Goal: Transaction & Acquisition: Download file/media

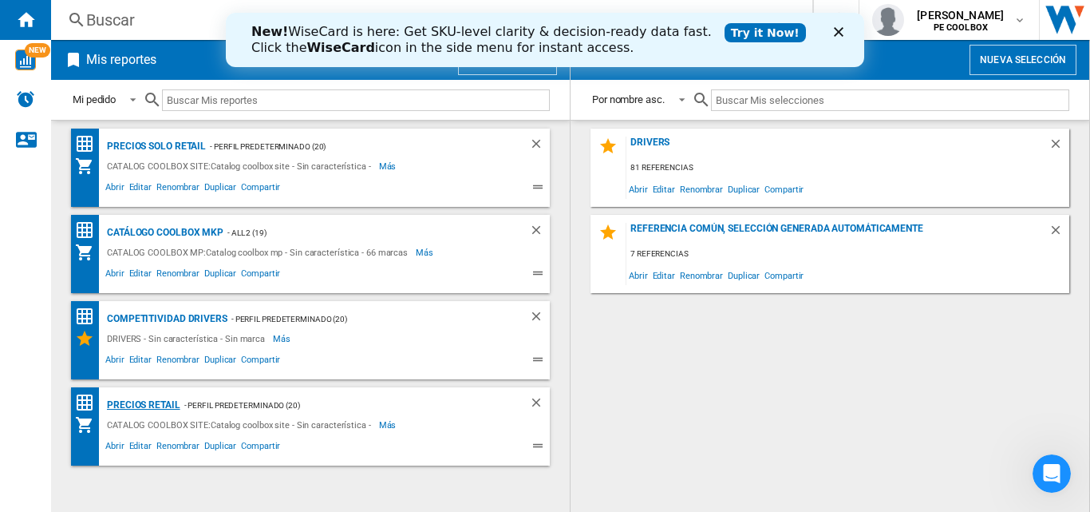
click at [149, 401] on div "PRECIOS RETAIL" at bounding box center [141, 405] width 77 height 20
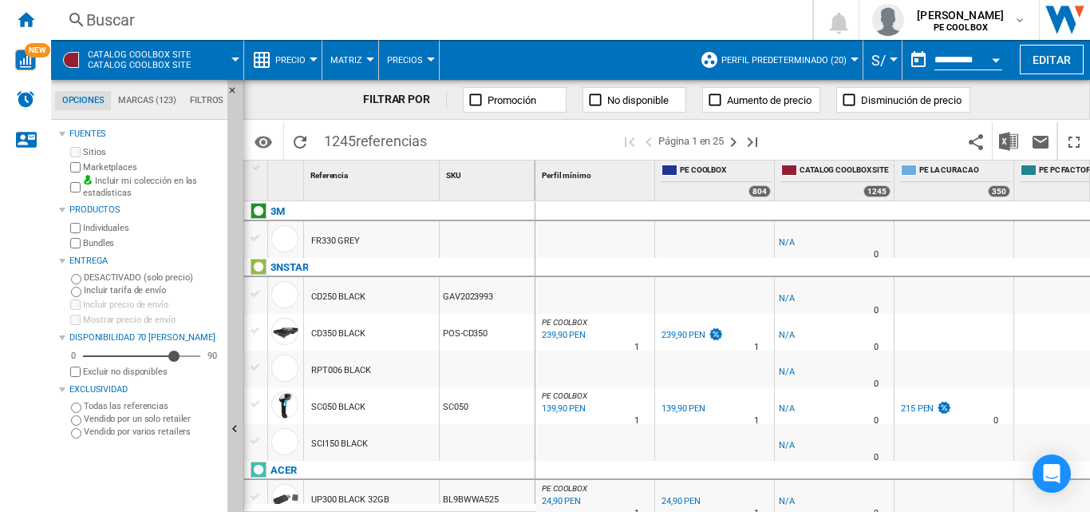
click at [688, 20] on div "Buscar" at bounding box center [428, 20] width 685 height 22
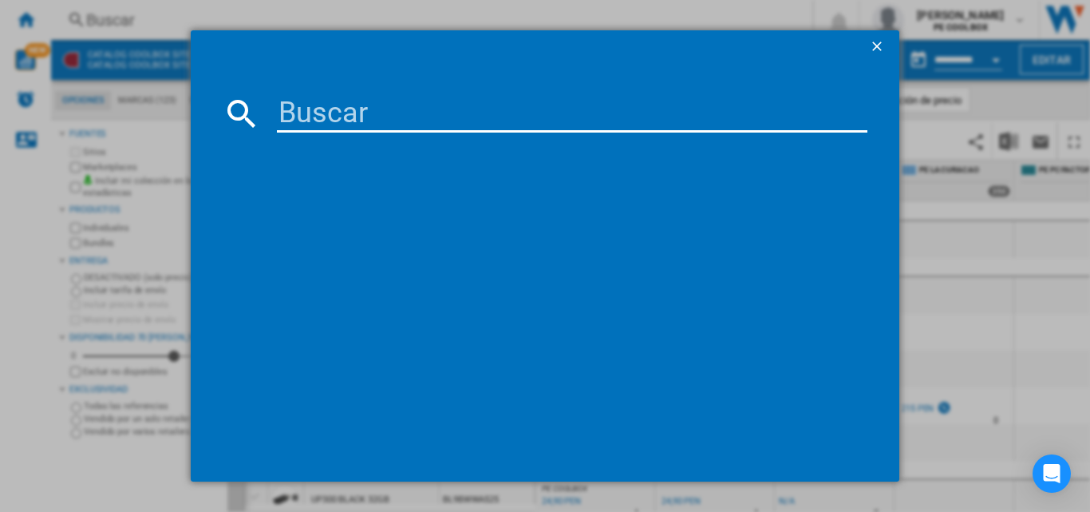
click at [891, 51] on button "button" at bounding box center [879, 46] width 32 height 32
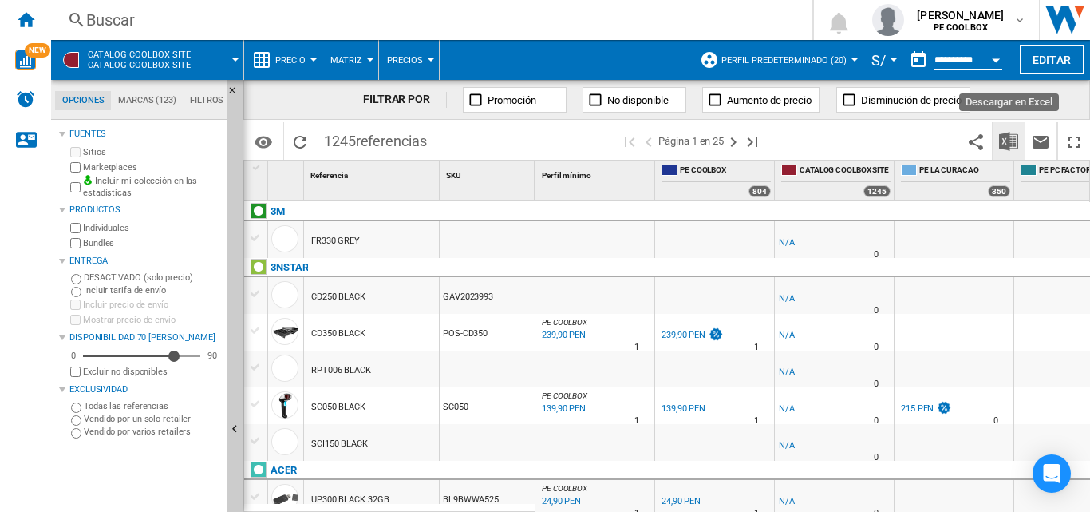
click at [1004, 136] on img "Descargar en Excel" at bounding box center [1008, 141] width 19 height 19
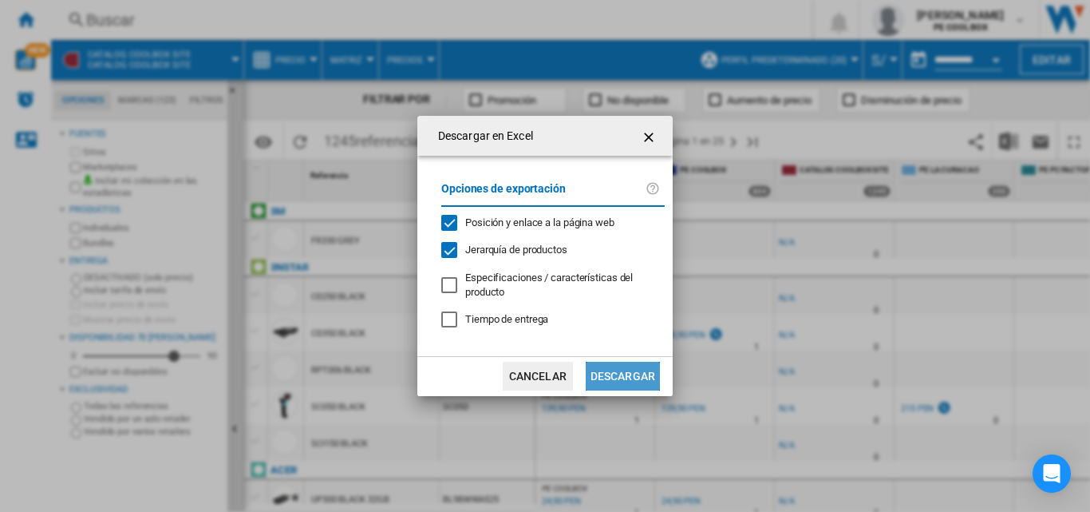
click at [626, 381] on button "Descargar" at bounding box center [623, 376] width 74 height 29
